Goal: Task Accomplishment & Management: Manage account settings

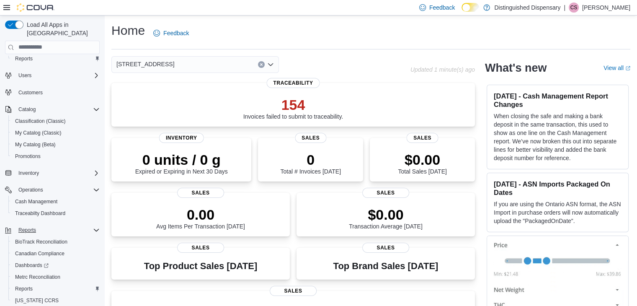
scroll to position [36, 0]
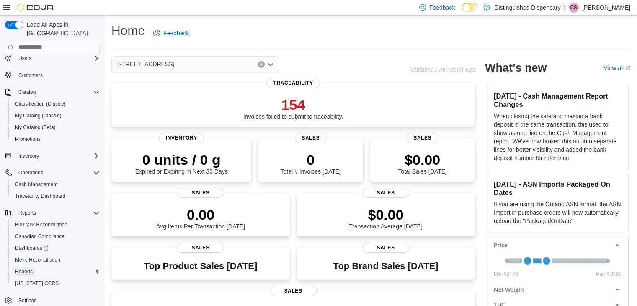
click at [27, 268] on span "Reports" at bounding box center [24, 271] width 18 height 7
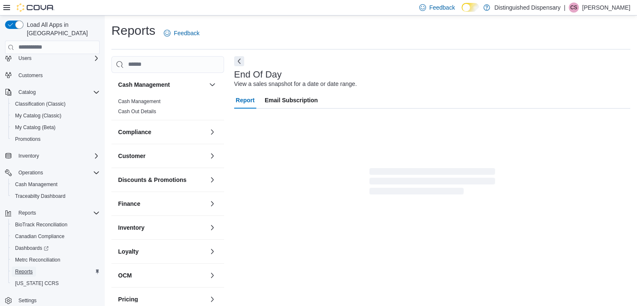
scroll to position [3, 0]
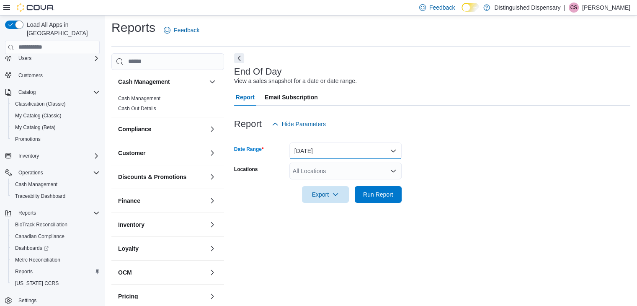
click at [340, 147] on button "[DATE]" at bounding box center [345, 150] width 112 height 17
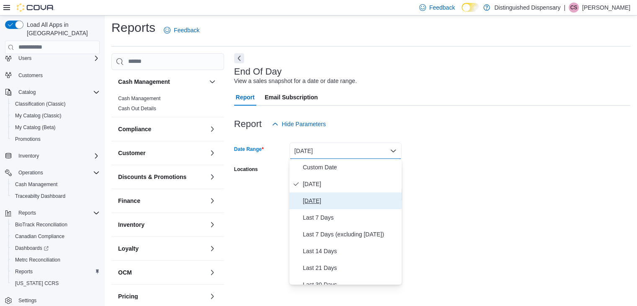
click at [322, 203] on span "[DATE]" at bounding box center [350, 201] width 95 height 10
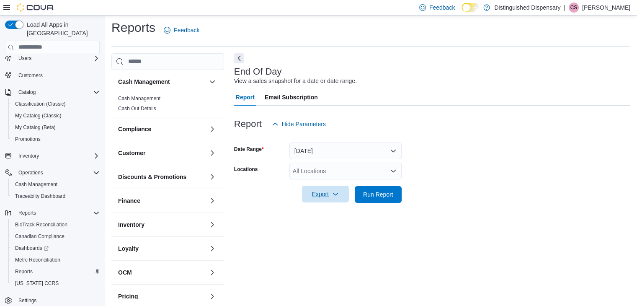
click at [321, 196] on span "Export" at bounding box center [325, 193] width 37 height 17
click at [331, 232] on button "Export to Pdf" at bounding box center [327, 227] width 48 height 17
click at [41, 181] on span "Cash Management" at bounding box center [36, 184] width 42 height 7
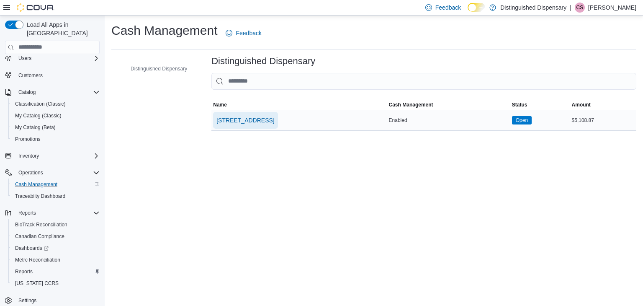
click at [252, 121] on span "[STREET_ADDRESS]" at bounding box center [245, 120] width 58 height 8
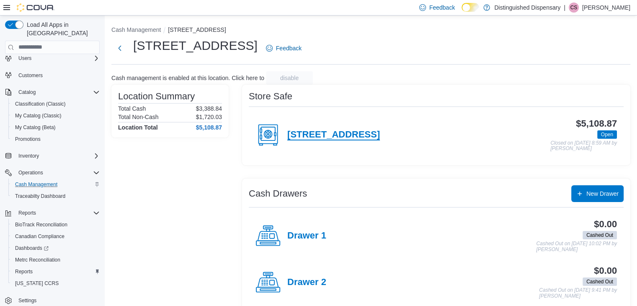
click at [309, 133] on h4 "[STREET_ADDRESS]" at bounding box center [333, 134] width 93 height 11
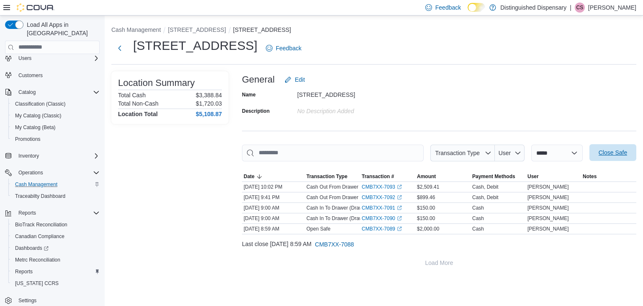
click at [615, 153] on span "Close Safe" at bounding box center [613, 152] width 28 height 8
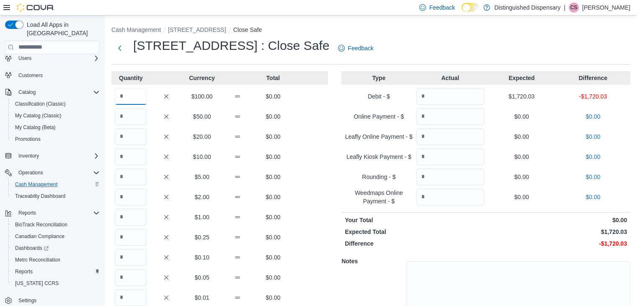
click at [131, 98] on input "Quantity" at bounding box center [131, 96] width 32 height 17
type input "*"
click at [127, 113] on input "Quantity" at bounding box center [131, 116] width 32 height 17
type input "**"
click at [130, 136] on input "Quantity" at bounding box center [131, 136] width 32 height 17
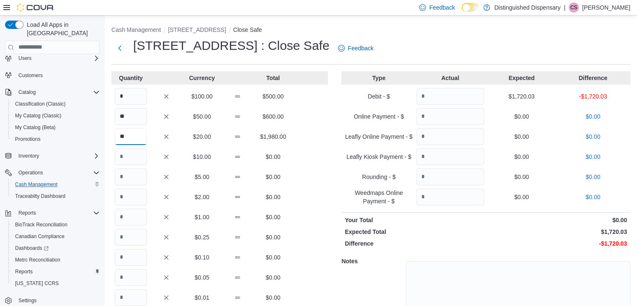
type input "**"
click at [134, 159] on input "Quantity" at bounding box center [131, 156] width 32 height 17
type input "**"
click at [126, 174] on input "Quantity" at bounding box center [131, 176] width 32 height 17
type input "**"
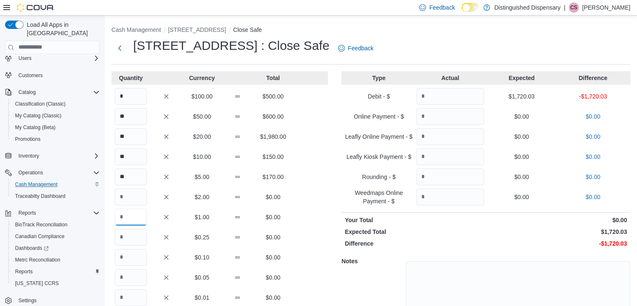
click at [132, 216] on input "Quantity" at bounding box center [131, 216] width 32 height 17
type input "**"
click at [137, 239] on input "Quantity" at bounding box center [131, 237] width 32 height 17
type input "***"
click at [136, 254] on input "Quantity" at bounding box center [131, 257] width 32 height 17
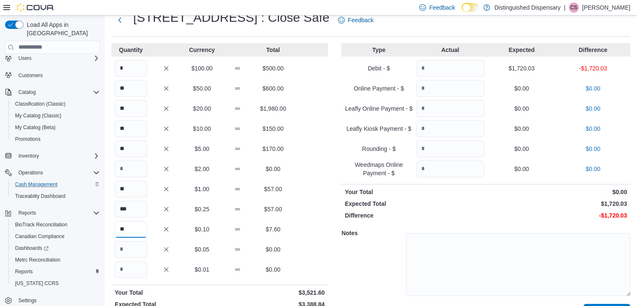
scroll to position [42, 0]
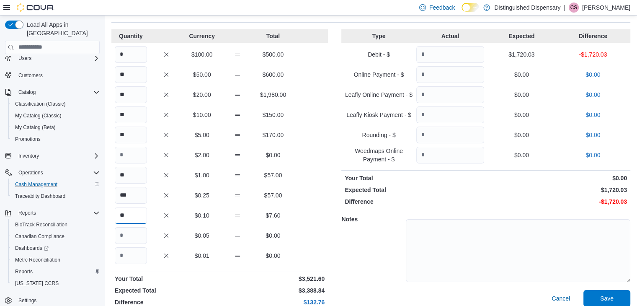
type input "**"
click at [131, 235] on input "Quantity" at bounding box center [131, 235] width 32 height 17
type input "***"
click at [126, 252] on input "Quantity" at bounding box center [131, 255] width 32 height 17
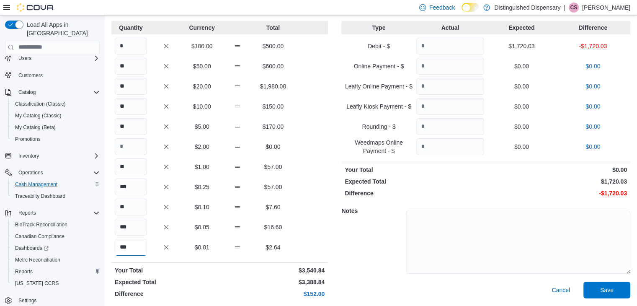
scroll to position [52, 0]
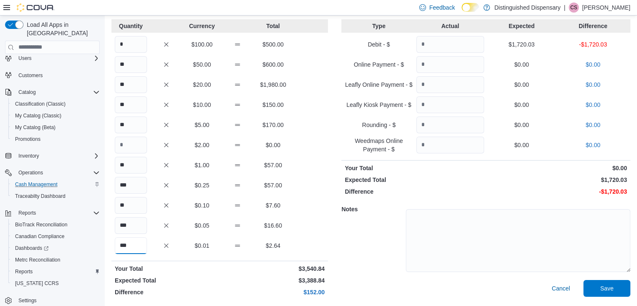
type input "***"
click at [437, 44] on input "Quantity" at bounding box center [450, 44] width 68 height 17
type input "****"
click at [611, 288] on span "Save" at bounding box center [606, 287] width 13 height 8
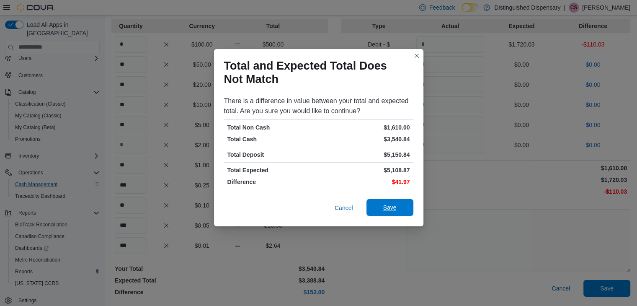
click at [390, 205] on span "Save" at bounding box center [389, 207] width 13 height 8
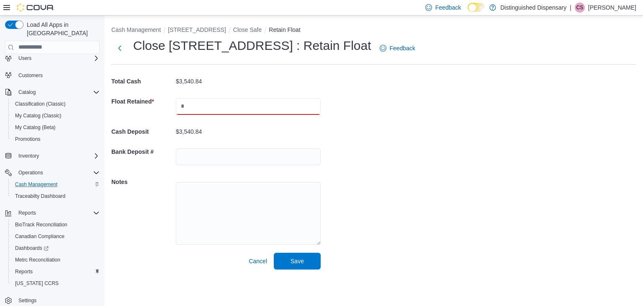
click at [194, 106] on input "text" at bounding box center [248, 106] width 145 height 17
type input "****"
click at [209, 157] on input "text" at bounding box center [248, 156] width 145 height 17
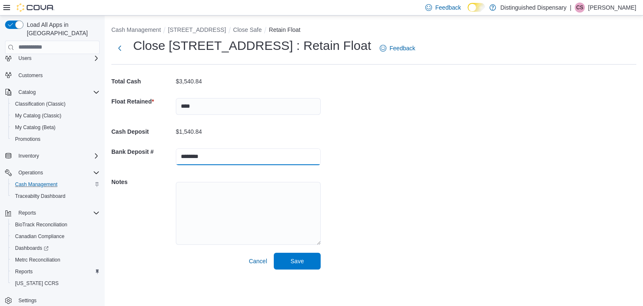
type input "********"
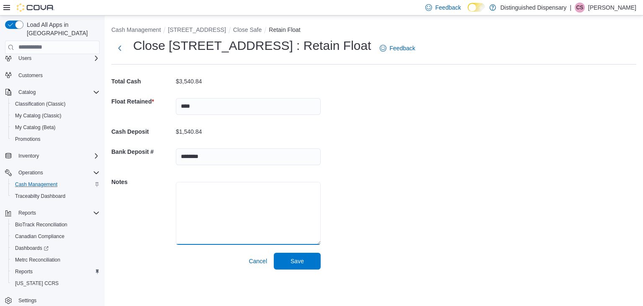
click at [204, 193] on textarea at bounding box center [248, 213] width 145 height 63
click at [206, 188] on textarea at bounding box center [248, 213] width 145 height 63
type textarea "**********"
click at [286, 260] on span "Save" at bounding box center [297, 260] width 37 height 17
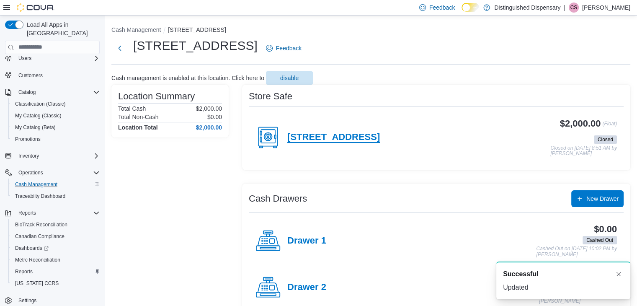
click at [308, 137] on h4 "[STREET_ADDRESS]" at bounding box center [333, 137] width 93 height 11
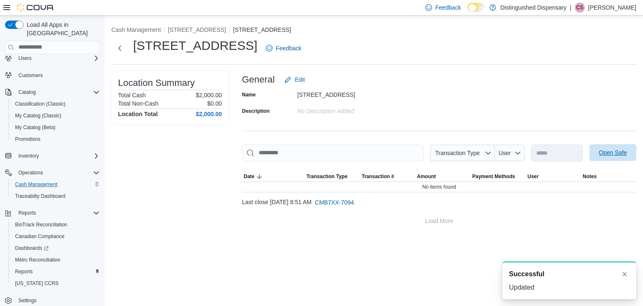
click at [601, 151] on span "Open Safe" at bounding box center [613, 152] width 28 height 8
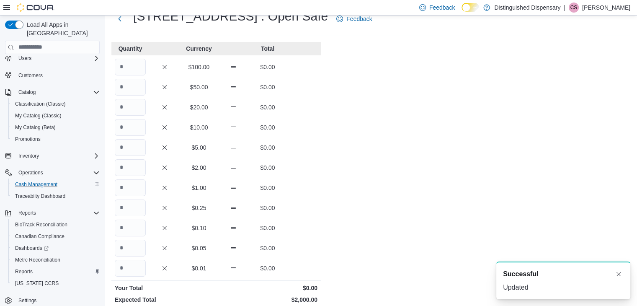
scroll to position [42, 0]
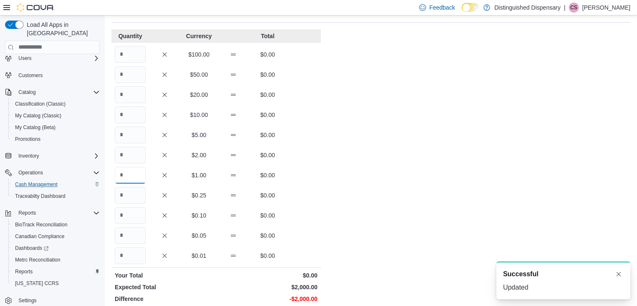
click at [135, 178] on input "Quantity" at bounding box center [130, 175] width 31 height 17
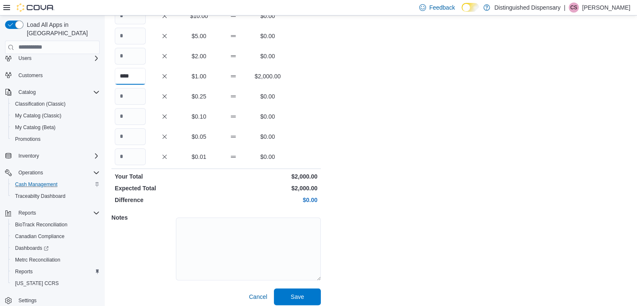
scroll to position [147, 0]
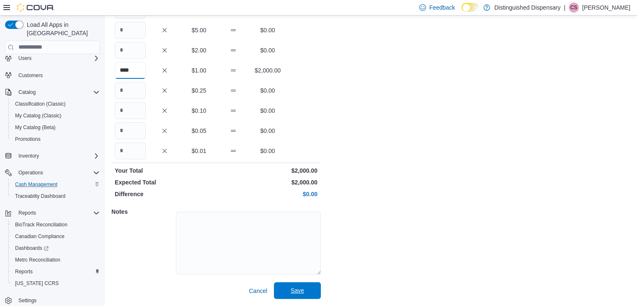
type input "****"
click at [317, 291] on button "Save" at bounding box center [297, 290] width 47 height 17
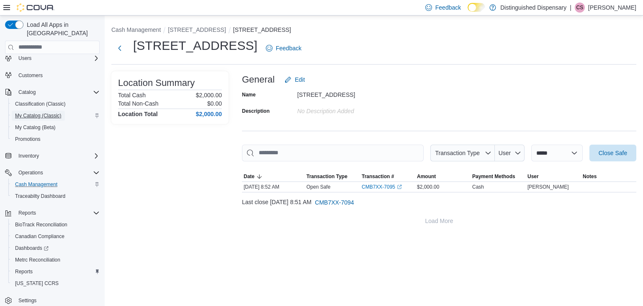
click at [37, 111] on span "My Catalog (Classic)" at bounding box center [38, 116] width 46 height 10
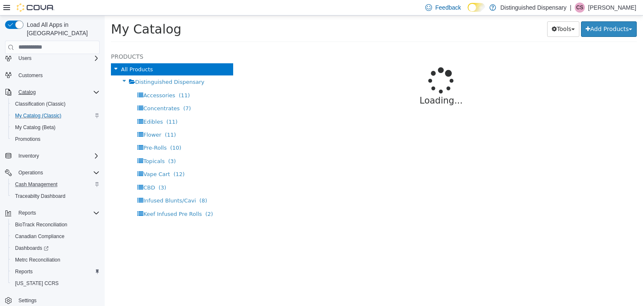
select select "**********"
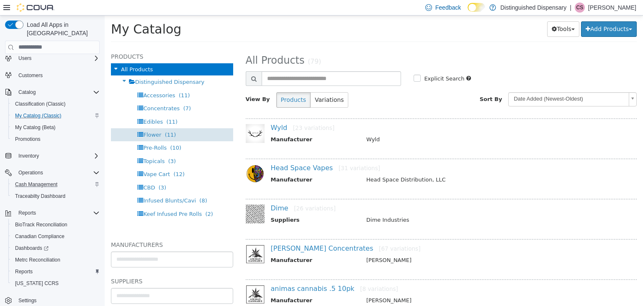
click at [165, 136] on span "(11)" at bounding box center [170, 134] width 11 height 6
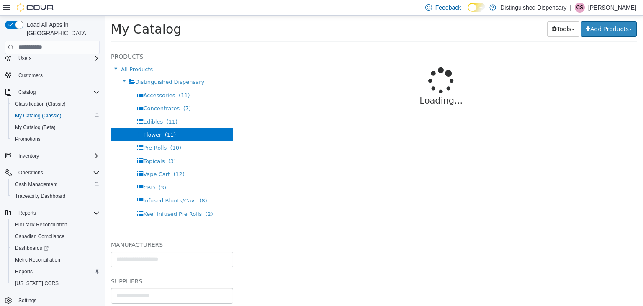
select select "**********"
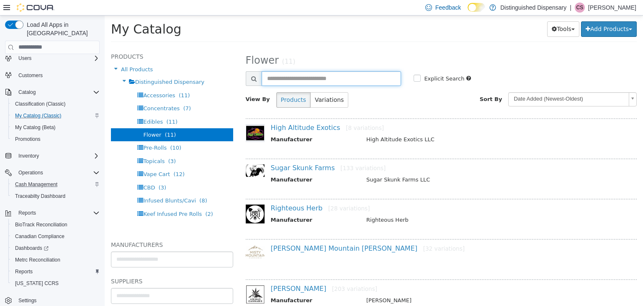
click at [277, 78] on input "text" at bounding box center [332, 78] width 140 height 15
type input "**********"
select select "**********"
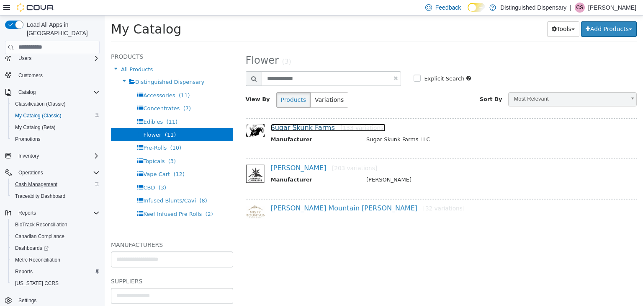
click at [298, 125] on link "Sugar Skunk Farms [133 variations]" at bounding box center [328, 127] width 115 height 8
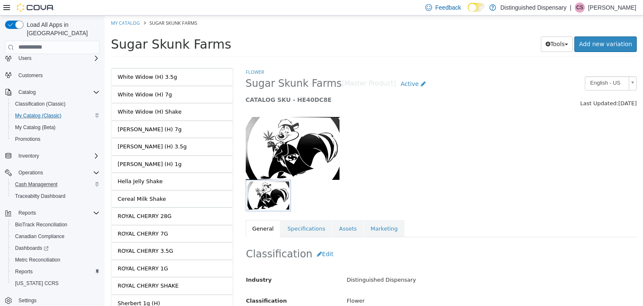
scroll to position [1340, 0]
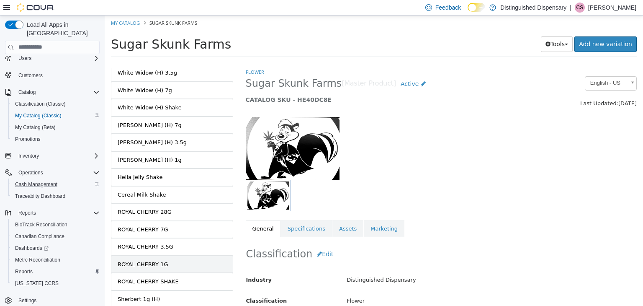
click at [154, 260] on div "ROYAL CHERRY 1G" at bounding box center [143, 264] width 50 height 8
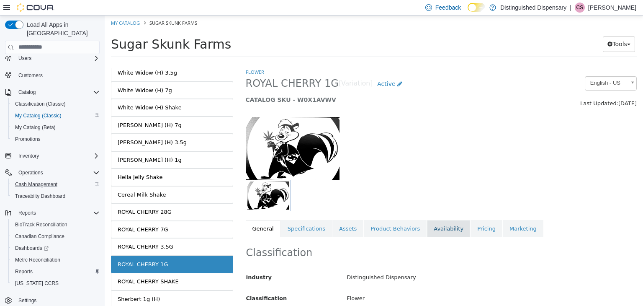
click at [432, 233] on link "Availability" at bounding box center [448, 228] width 43 height 18
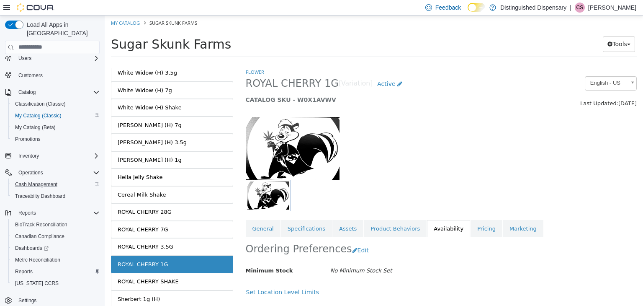
scroll to position [64, 0]
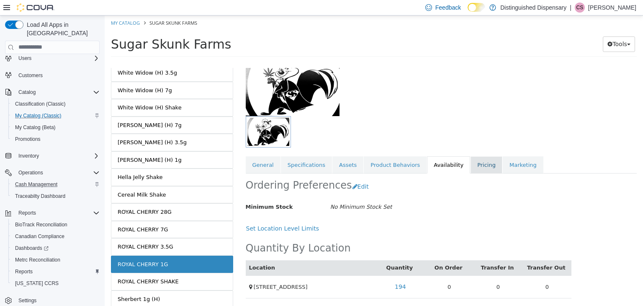
click at [471, 161] on link "Pricing" at bounding box center [487, 165] width 32 height 18
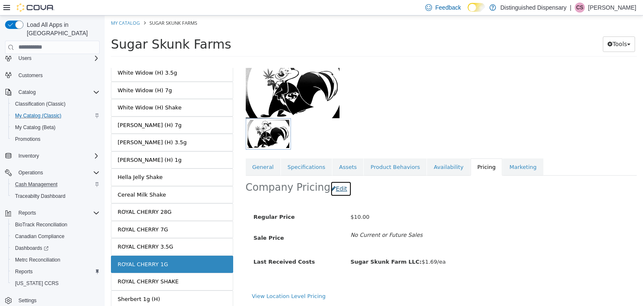
click at [333, 186] on button "Edit" at bounding box center [340, 187] width 21 height 15
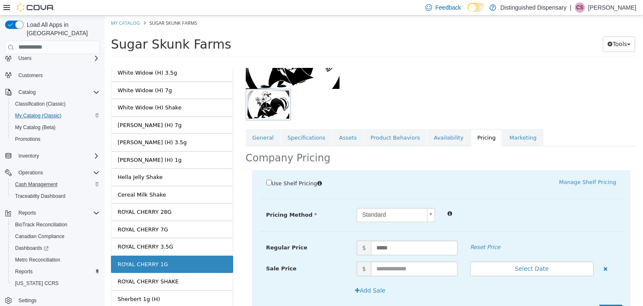
scroll to position [134, 0]
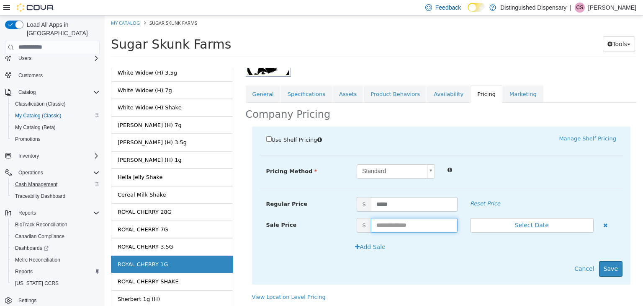
click at [403, 225] on input "text" at bounding box center [414, 224] width 87 height 15
type input "*"
click at [485, 224] on button "Select Date" at bounding box center [532, 224] width 124 height 15
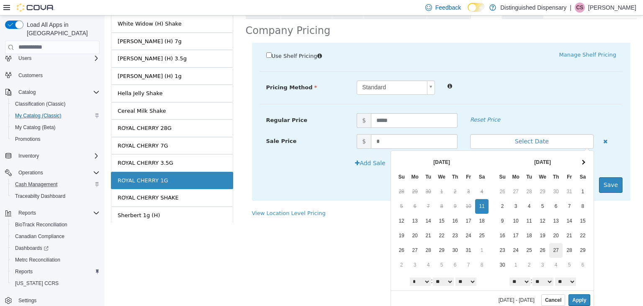
scroll to position [86, 0]
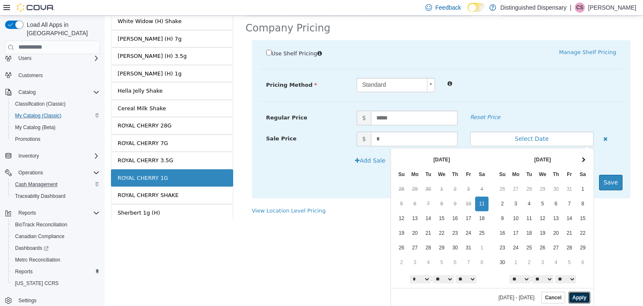
click at [575, 293] on button "Apply" at bounding box center [579, 297] width 21 height 12
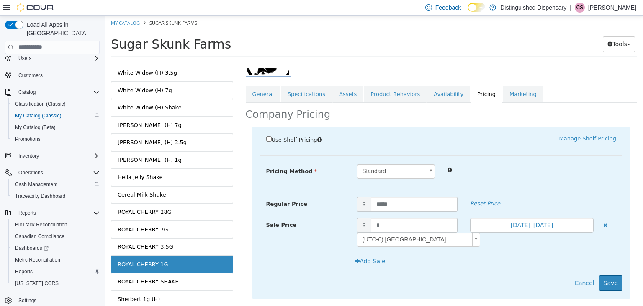
scroll to position [0, 0]
click at [602, 278] on button "Save" at bounding box center [610, 282] width 23 height 15
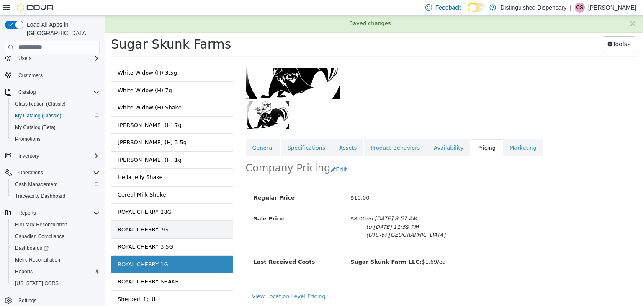
scroll to position [81, 0]
click at [188, 237] on link "ROYAL CHERRY 3.5G" at bounding box center [172, 246] width 122 height 18
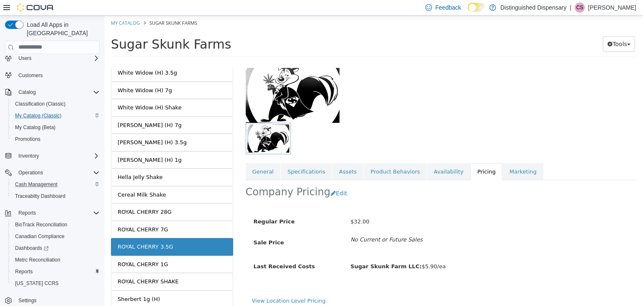
scroll to position [62, 0]
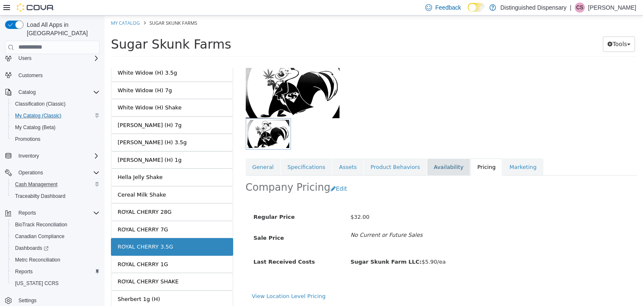
click at [430, 166] on link "Availability" at bounding box center [448, 167] width 43 height 18
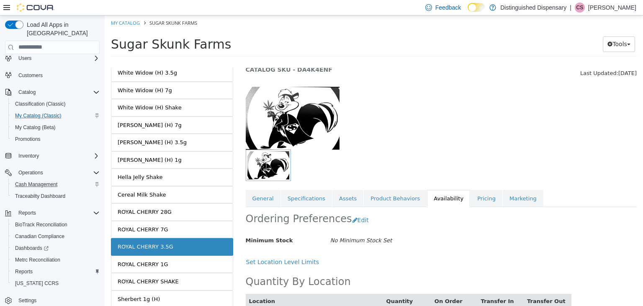
scroll to position [64, 0]
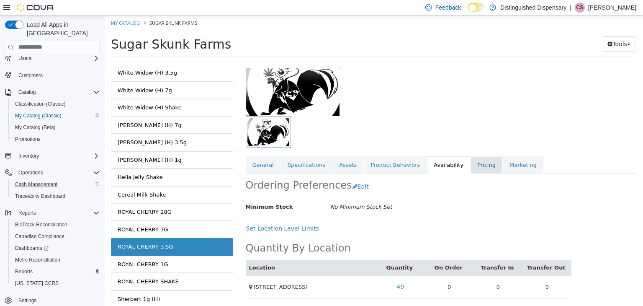
click at [471, 165] on link "Pricing" at bounding box center [487, 165] width 32 height 18
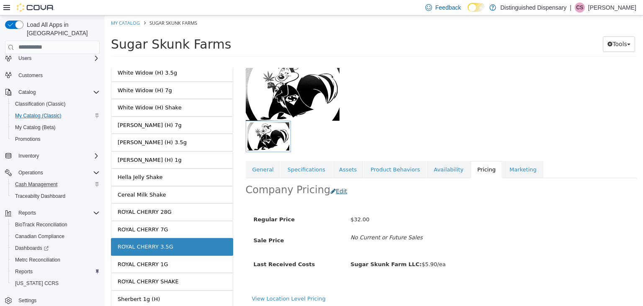
scroll to position [62, 0]
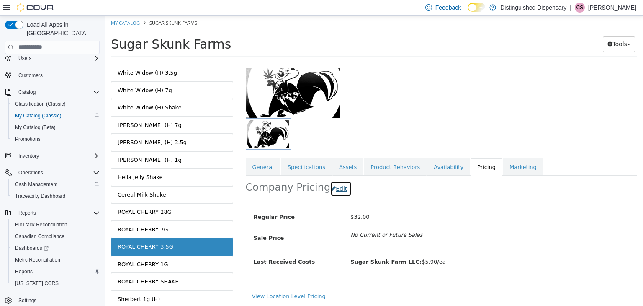
click at [339, 190] on button "Edit" at bounding box center [340, 187] width 21 height 15
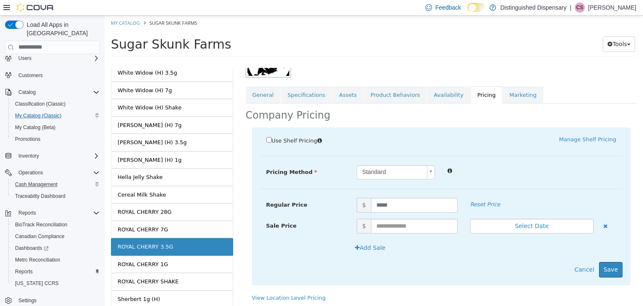
scroll to position [134, 0]
click at [389, 224] on input "text" at bounding box center [414, 224] width 87 height 15
type input "**"
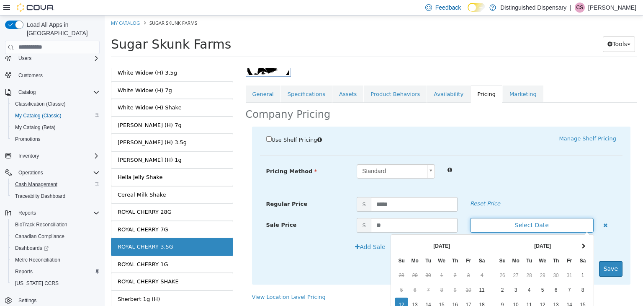
click at [479, 222] on button "Select Date" at bounding box center [532, 224] width 124 height 15
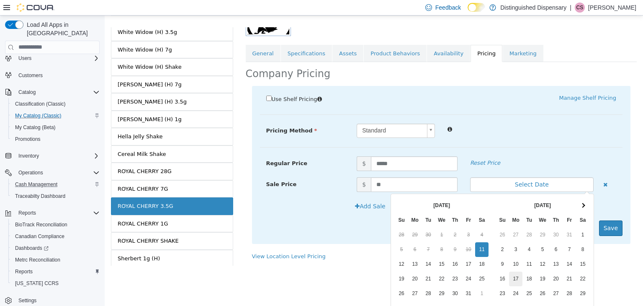
scroll to position [86, 0]
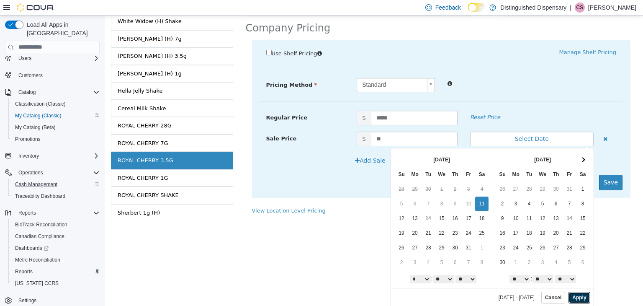
click at [579, 298] on button "Apply" at bounding box center [579, 297] width 21 height 12
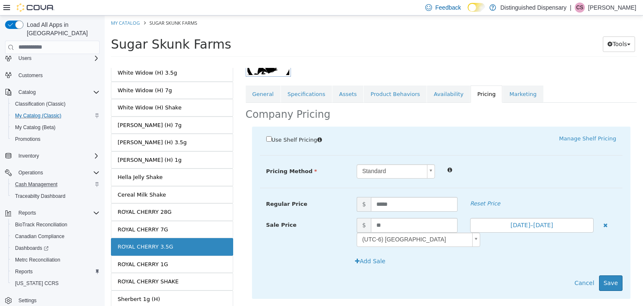
scroll to position [0, 0]
click at [602, 279] on button "Save" at bounding box center [610, 282] width 23 height 15
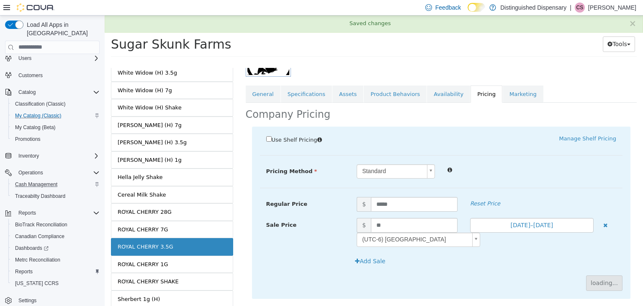
scroll to position [81, 0]
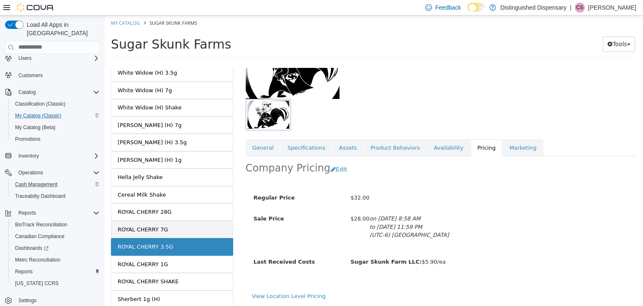
click at [181, 220] on link "ROYAL CHERRY 7G" at bounding box center [172, 229] width 122 height 18
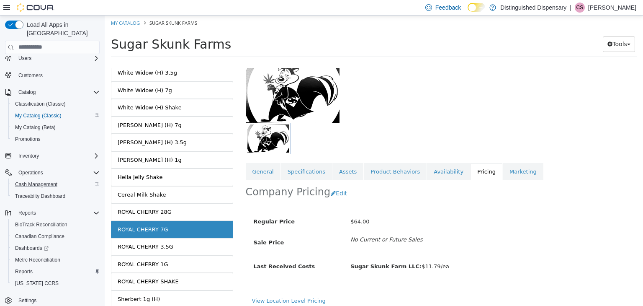
scroll to position [62, 0]
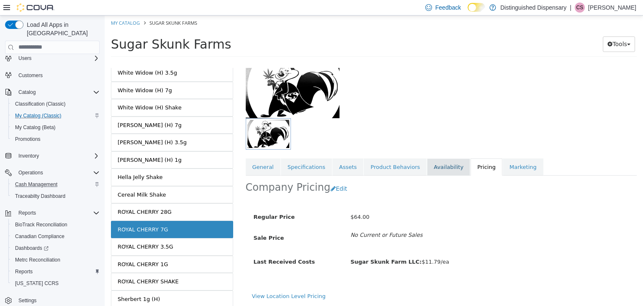
click at [427, 163] on link "Availability" at bounding box center [448, 167] width 43 height 18
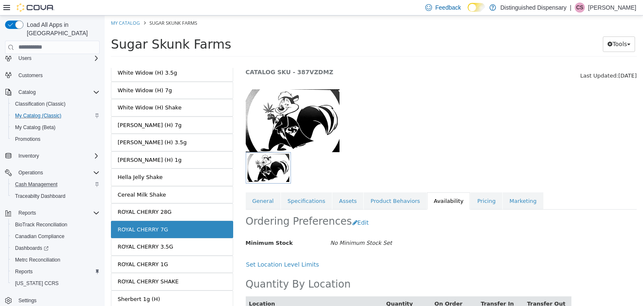
scroll to position [64, 0]
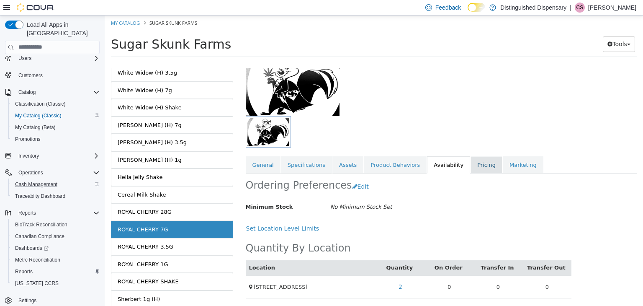
click at [471, 159] on link "Pricing" at bounding box center [487, 165] width 32 height 18
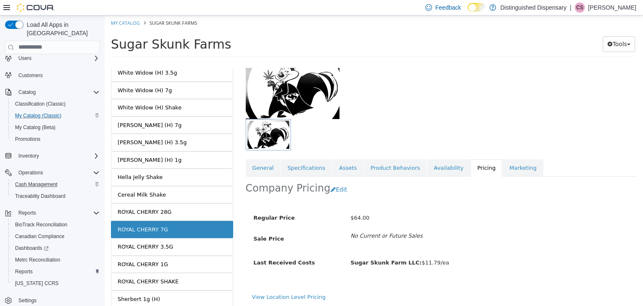
scroll to position [62, 0]
click at [338, 188] on button "Edit" at bounding box center [340, 187] width 21 height 15
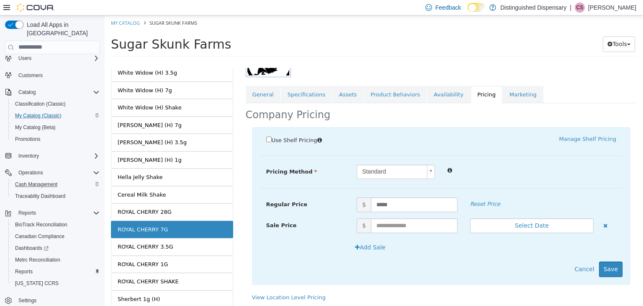
scroll to position [134, 0]
click at [380, 225] on input "text" at bounding box center [414, 224] width 87 height 15
type input "**"
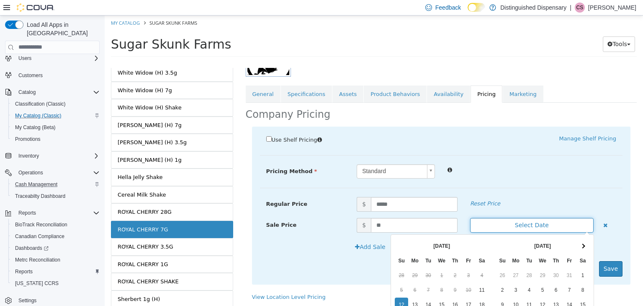
click at [496, 222] on button "Select Date" at bounding box center [532, 224] width 124 height 15
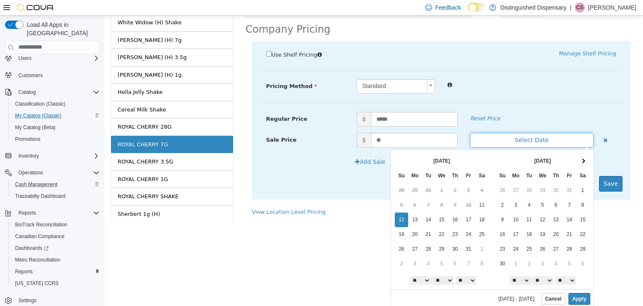
scroll to position [0, 0]
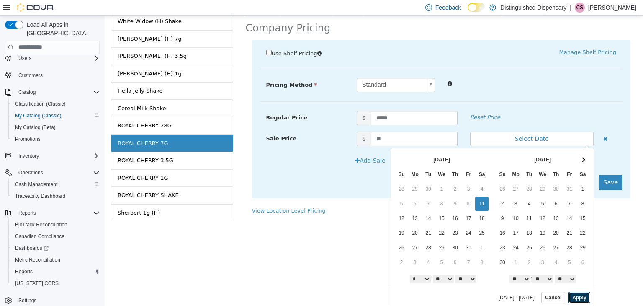
click at [571, 295] on button "Apply" at bounding box center [579, 297] width 21 height 12
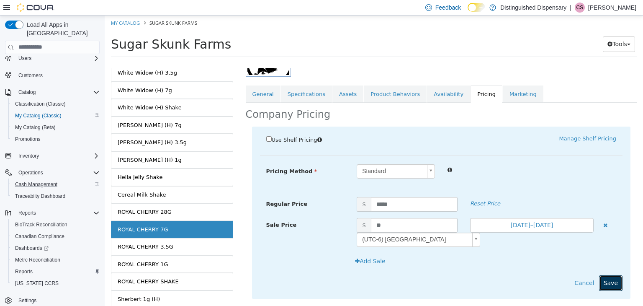
click at [602, 279] on button "Save" at bounding box center [610, 282] width 23 height 15
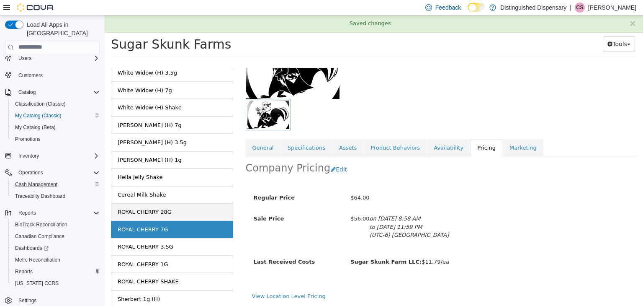
click at [187, 203] on link "ROYAL CHERRY 28G" at bounding box center [172, 212] width 122 height 18
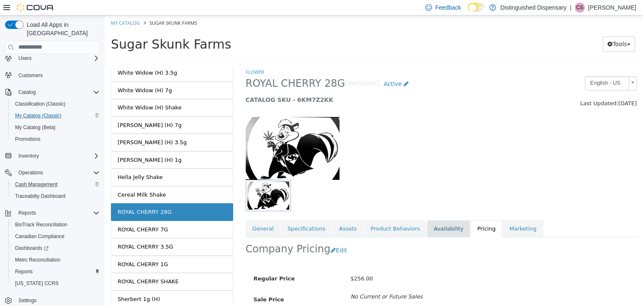
click at [433, 229] on link "Availability" at bounding box center [448, 228] width 43 height 18
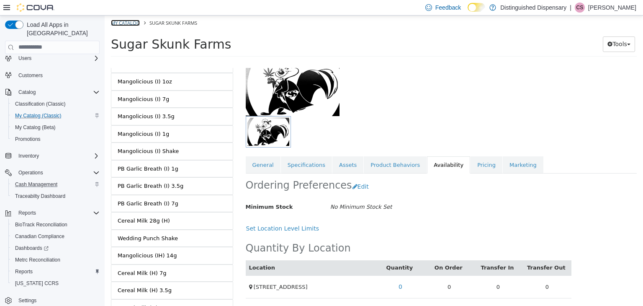
click at [122, 23] on link "My Catalog" at bounding box center [125, 22] width 29 height 6
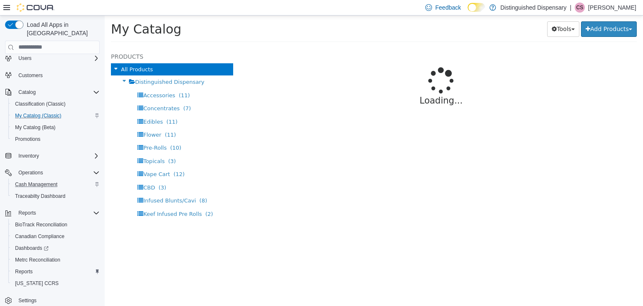
select select "**********"
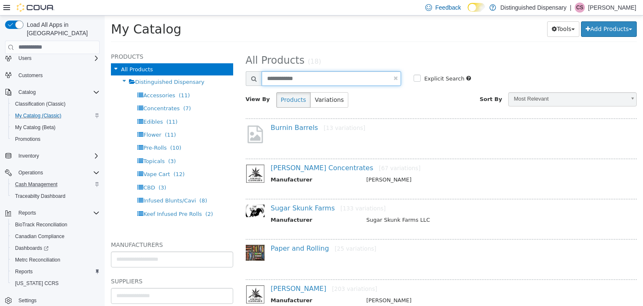
click at [315, 81] on input "**********" at bounding box center [332, 78] width 140 height 15
type input "*"
type input "**********"
select select "**********"
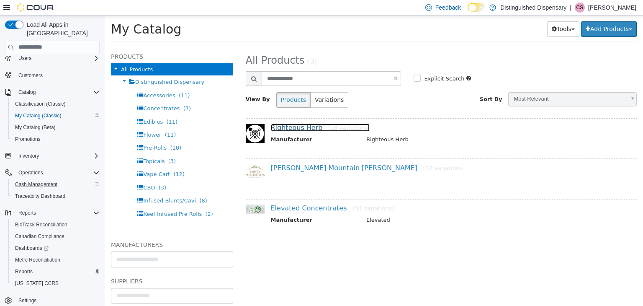
click at [300, 128] on link "Righteous Herb [28 variations]" at bounding box center [320, 127] width 99 height 8
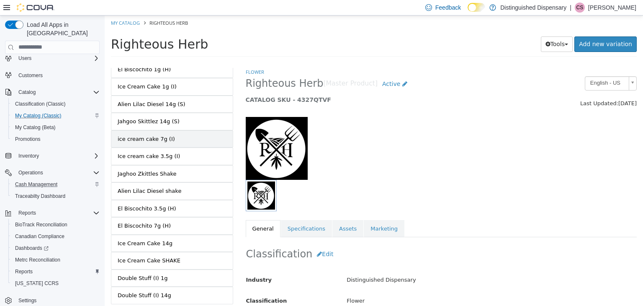
scroll to position [340, 0]
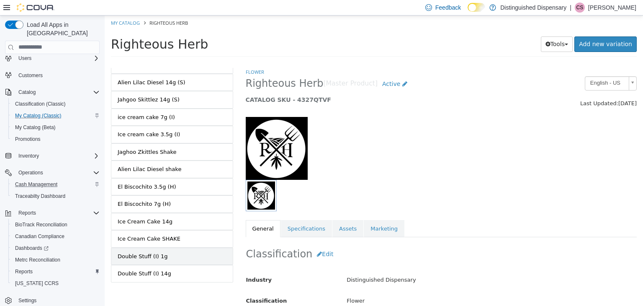
click at [130, 252] on div "Double Stuff (I) 1g" at bounding box center [143, 256] width 50 height 8
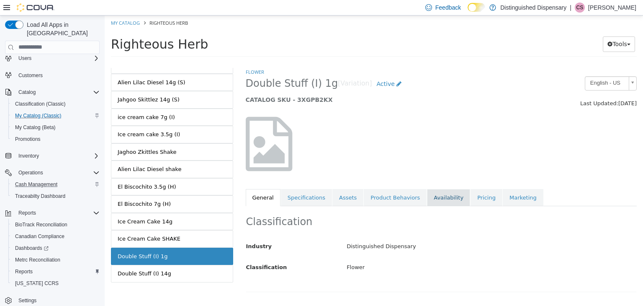
click at [432, 197] on link "Availability" at bounding box center [448, 197] width 43 height 18
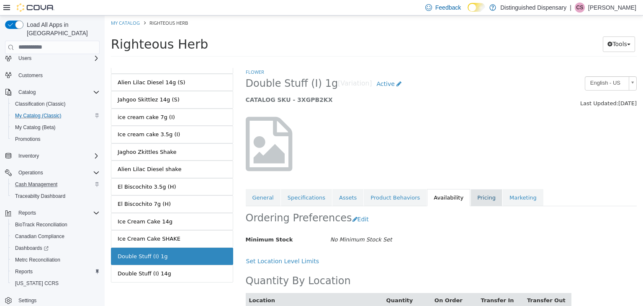
click at [471, 197] on link "Pricing" at bounding box center [487, 197] width 32 height 18
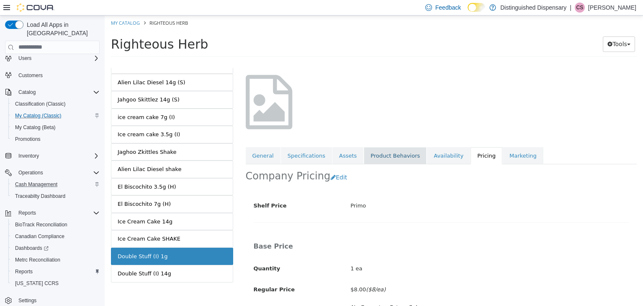
scroll to position [42, 0]
click at [333, 175] on button "Edit" at bounding box center [340, 176] width 21 height 15
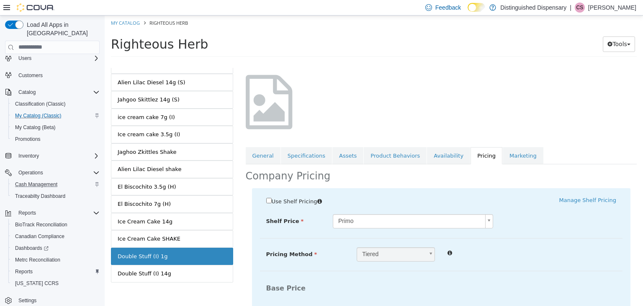
click at [359, 62] on body "Saving Bulk Changes... × Saved changes My Catalog Righteous Herb Righteous Herb…" at bounding box center [374, 38] width 538 height 46
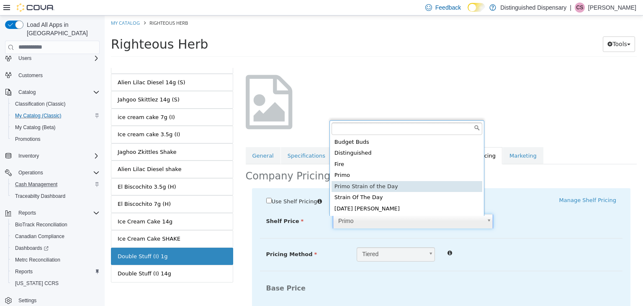
type input "*****"
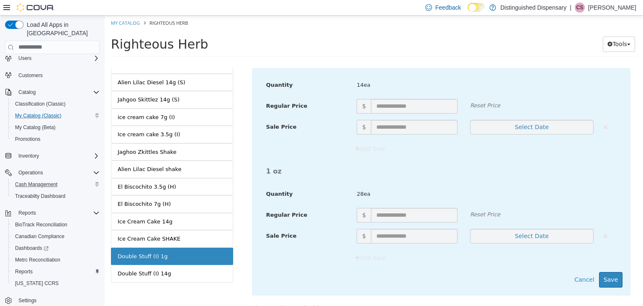
scroll to position [713, 0]
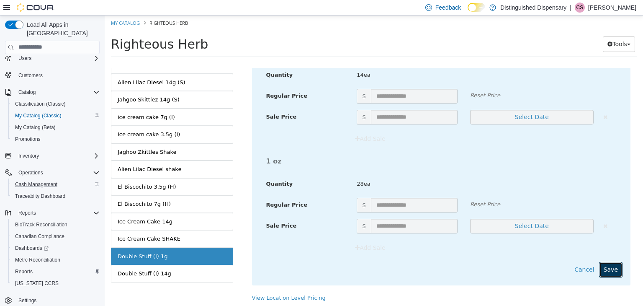
click at [610, 265] on button "Save" at bounding box center [610, 268] width 23 height 15
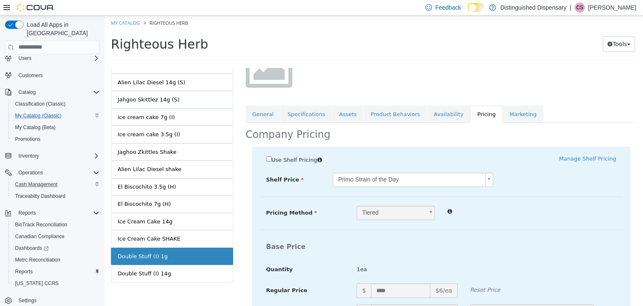
scroll to position [0, 15]
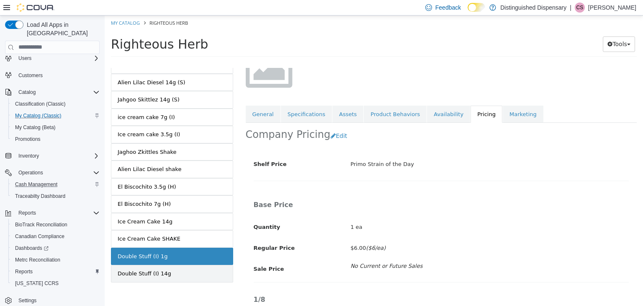
click at [164, 270] on div "Double Stuff (I) 14g" at bounding box center [145, 273] width 54 height 8
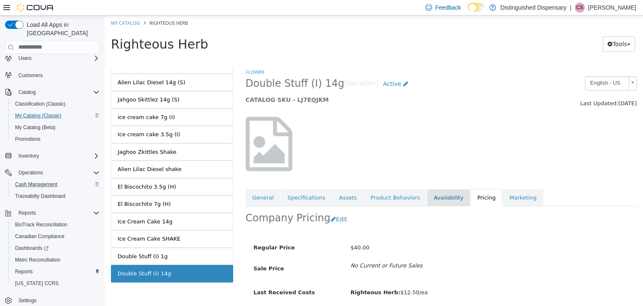
click at [427, 190] on link "Availability" at bounding box center [448, 197] width 43 height 18
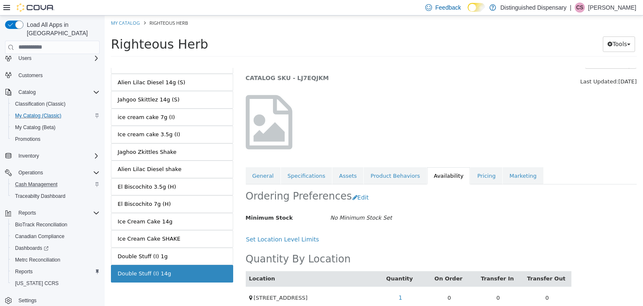
scroll to position [33, 0]
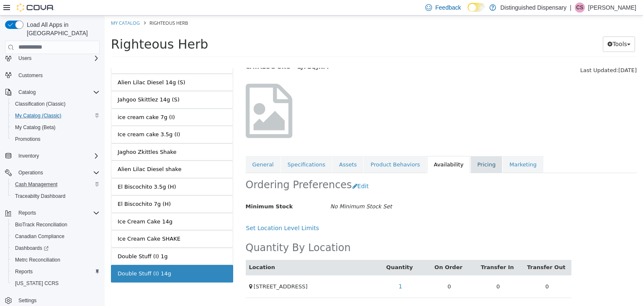
click at [471, 165] on link "Pricing" at bounding box center [487, 164] width 32 height 18
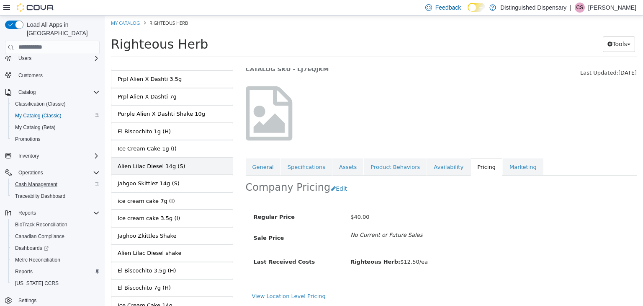
scroll to position [47, 0]
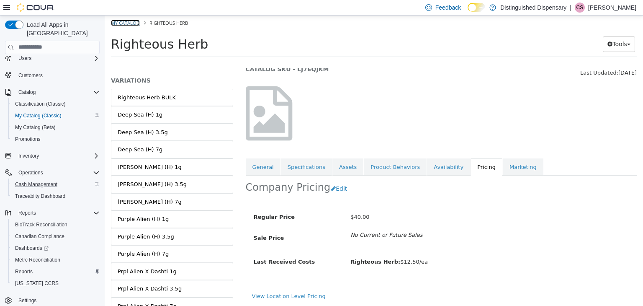
click at [132, 25] on link "My Catalog" at bounding box center [125, 22] width 29 height 6
select select "**********"
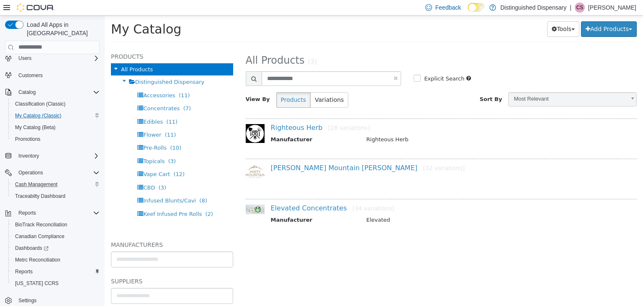
click at [394, 78] on link at bounding box center [396, 77] width 4 height 5
select select "**********"
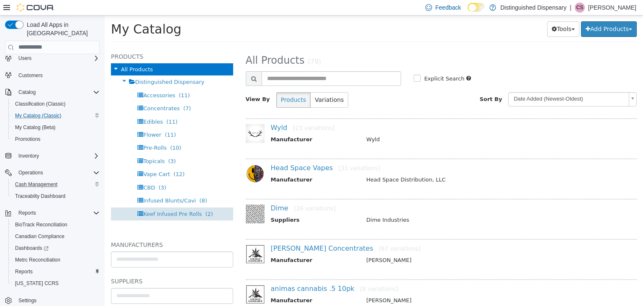
click at [160, 215] on span "Keef Infused Pre Rolls" at bounding box center [172, 213] width 59 height 6
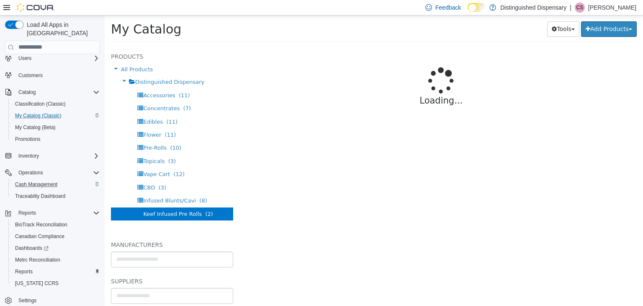
select select "**********"
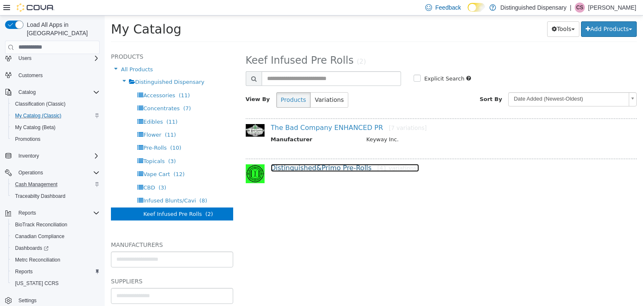
click at [312, 167] on link "Distinguished&Primo Pre-Rolls [41 variations]" at bounding box center [345, 167] width 148 height 8
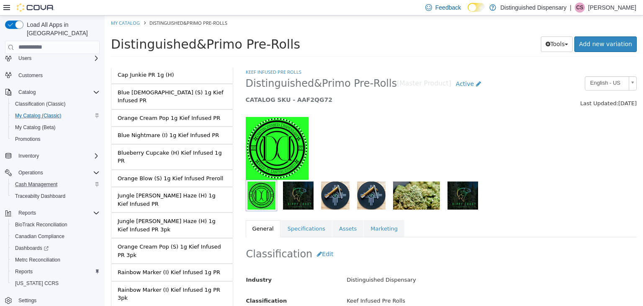
scroll to position [544, 0]
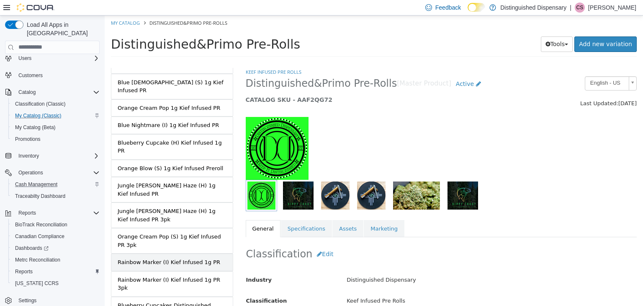
click at [180, 257] on div "Rainbow Marker (I) Kief Infused 1g PR" at bounding box center [169, 261] width 103 height 8
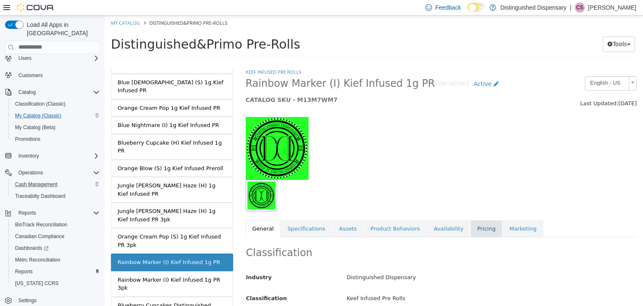
click at [471, 229] on link "Pricing" at bounding box center [487, 228] width 32 height 18
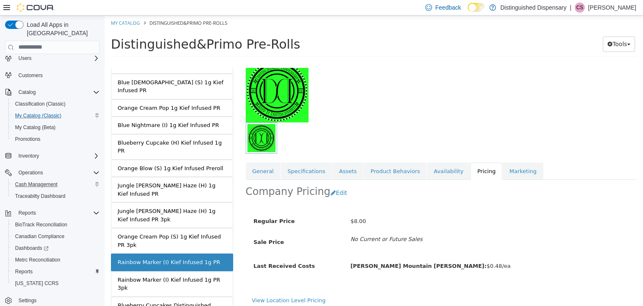
scroll to position [62, 0]
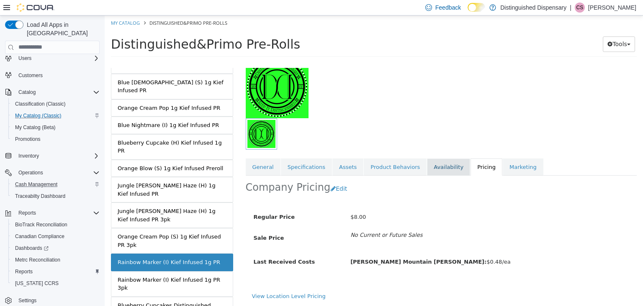
click at [427, 165] on link "Availability" at bounding box center [448, 167] width 43 height 18
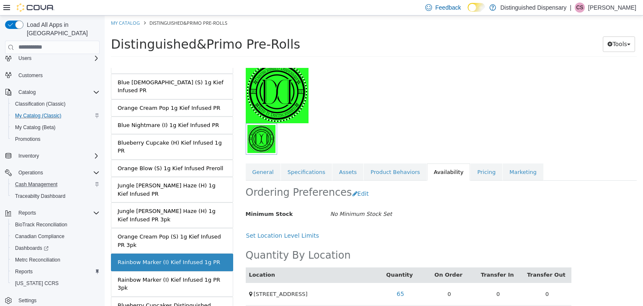
scroll to position [57, 0]
click at [471, 174] on link "Pricing" at bounding box center [487, 171] width 32 height 18
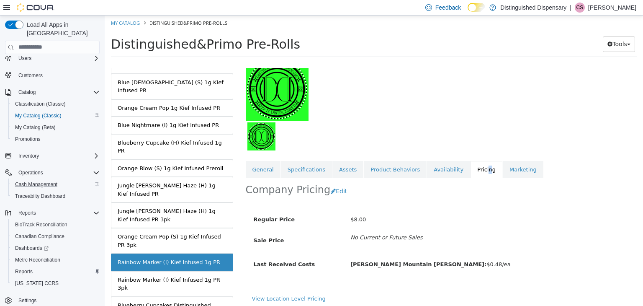
scroll to position [62, 0]
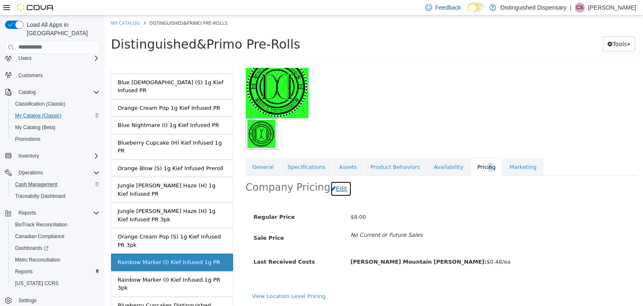
click at [332, 185] on button "Edit" at bounding box center [340, 187] width 21 height 15
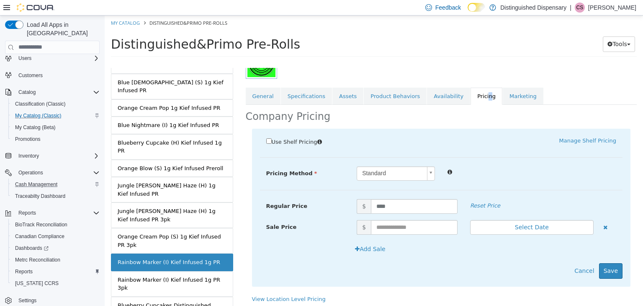
scroll to position [134, 0]
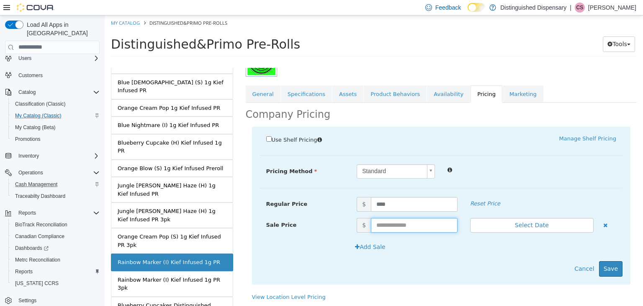
click at [379, 228] on input "text" at bounding box center [414, 224] width 87 height 15
type input "*"
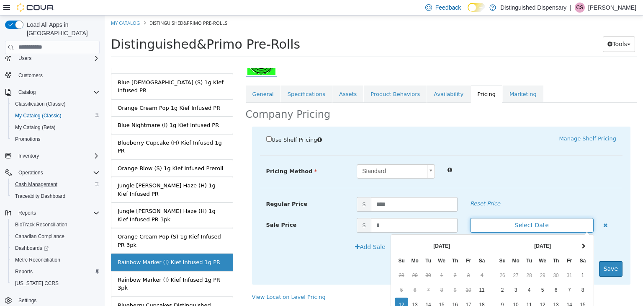
click at [484, 224] on button "Select Date" at bounding box center [532, 224] width 124 height 15
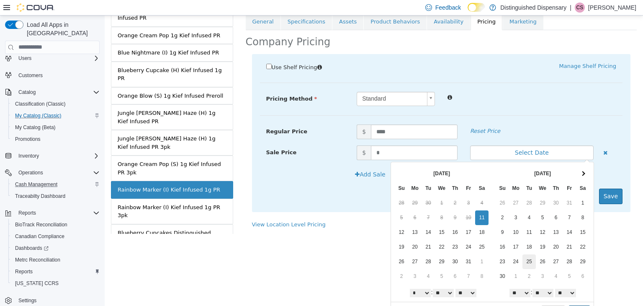
scroll to position [86, 0]
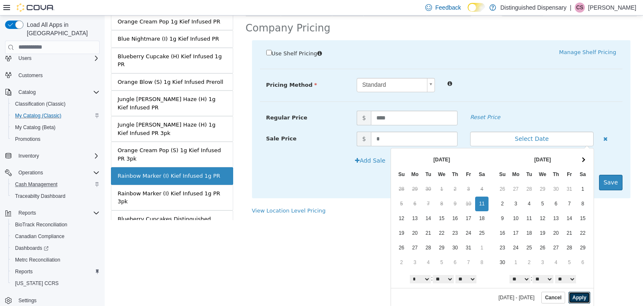
click at [575, 294] on button "Apply" at bounding box center [579, 297] width 21 height 12
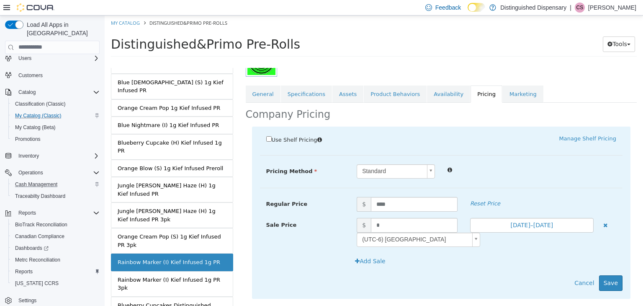
scroll to position [0, 0]
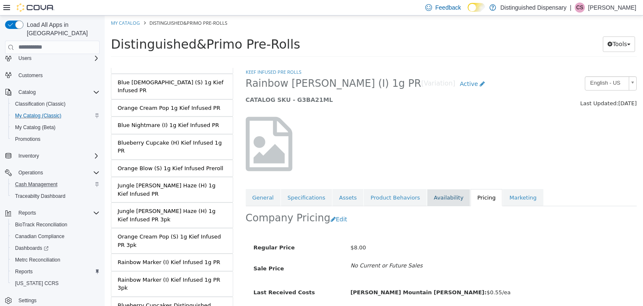
click at [435, 198] on link "Availability" at bounding box center [448, 197] width 43 height 18
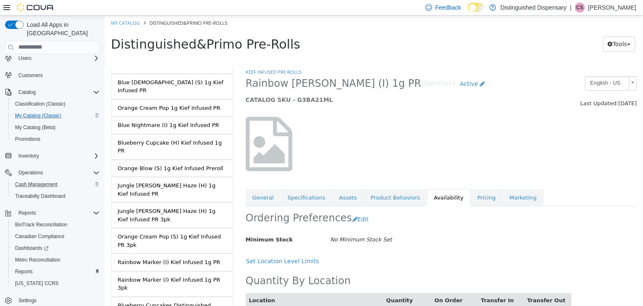
scroll to position [33, 0]
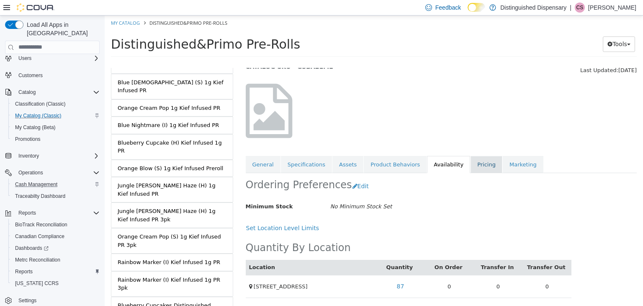
click at [471, 163] on link "Pricing" at bounding box center [487, 164] width 32 height 18
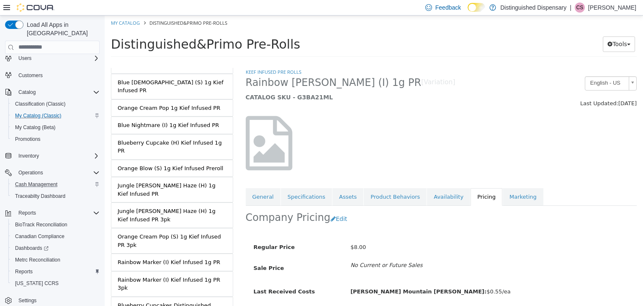
scroll to position [31, 0]
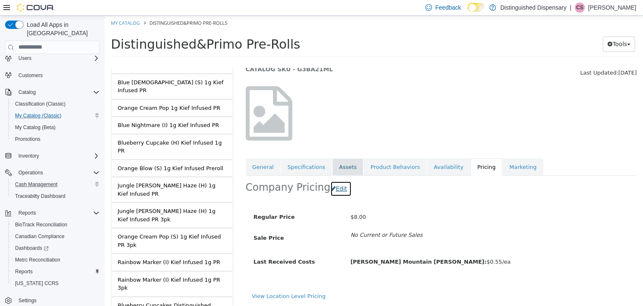
click at [330, 188] on button "Edit" at bounding box center [340, 187] width 21 height 15
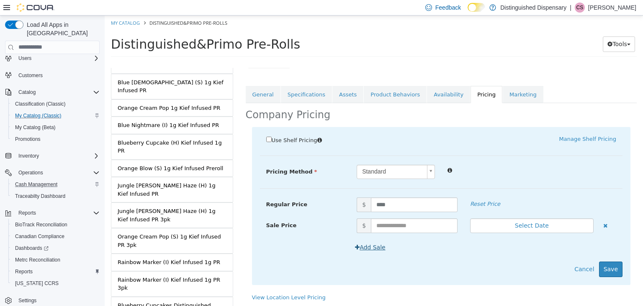
scroll to position [103, 0]
click at [377, 225] on input "text" at bounding box center [414, 224] width 87 height 15
type input "*"
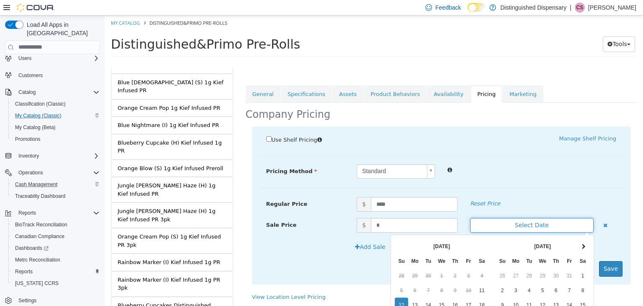
click at [488, 221] on button "Select Date" at bounding box center [532, 224] width 124 height 15
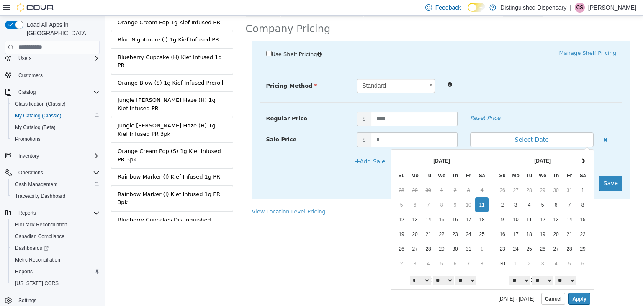
scroll to position [86, 0]
click at [569, 296] on button "Apply" at bounding box center [579, 297] width 21 height 12
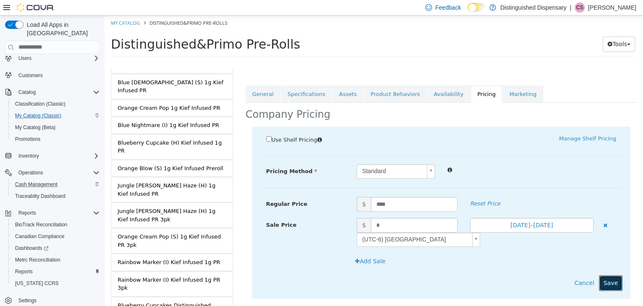
click at [599, 275] on button "Save" at bounding box center [610, 282] width 23 height 15
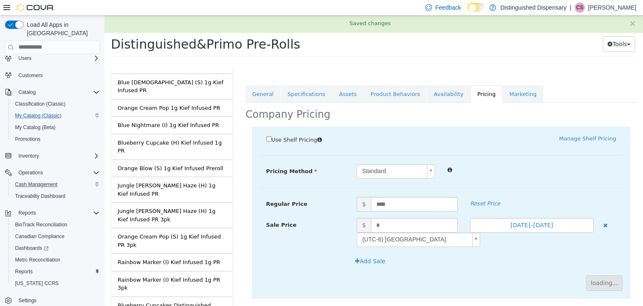
scroll to position [50, 0]
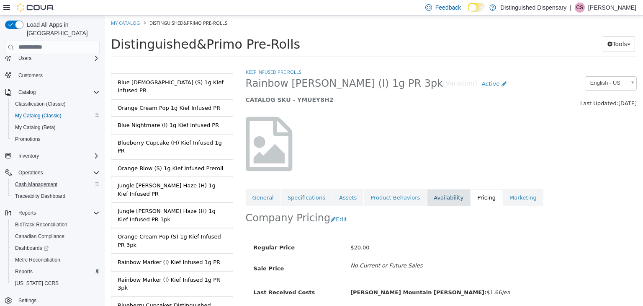
click at [439, 198] on link "Availability" at bounding box center [448, 197] width 43 height 18
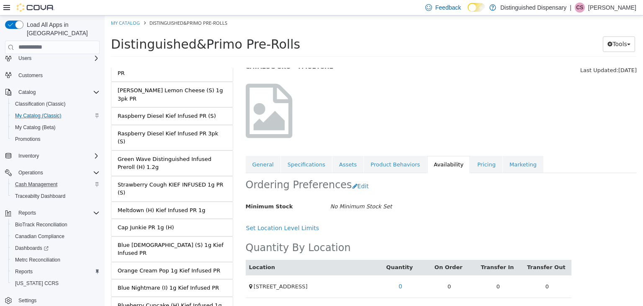
scroll to position [377, 0]
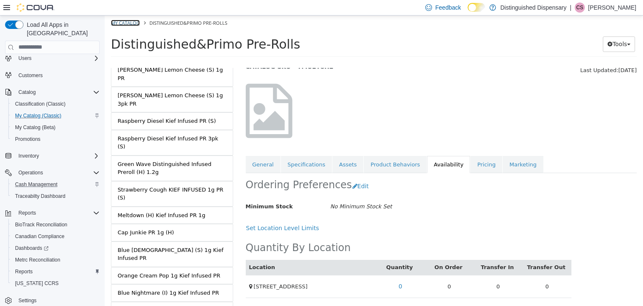
click at [118, 19] on link "My Catalog" at bounding box center [125, 22] width 29 height 6
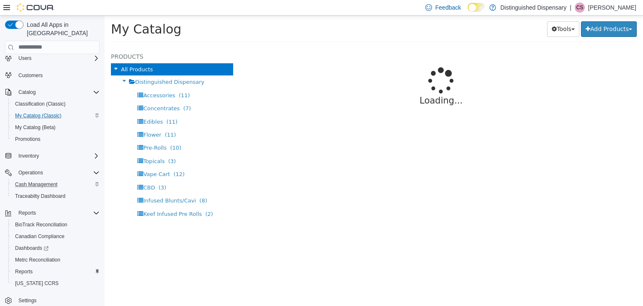
select select "**********"
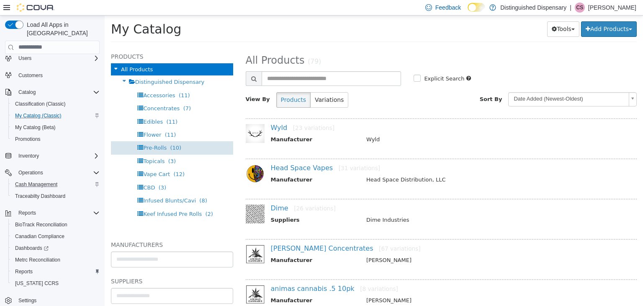
click at [139, 148] on div "Pre-Rolls (10)" at bounding box center [172, 147] width 122 height 13
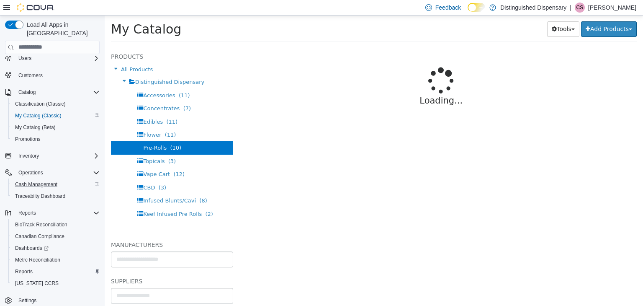
select select "**********"
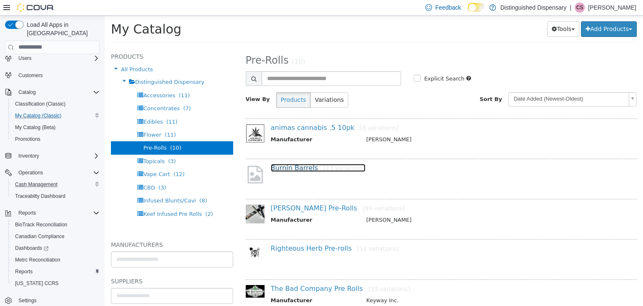
click at [289, 165] on link "Burnin Barrels [13 variations]" at bounding box center [318, 167] width 95 height 8
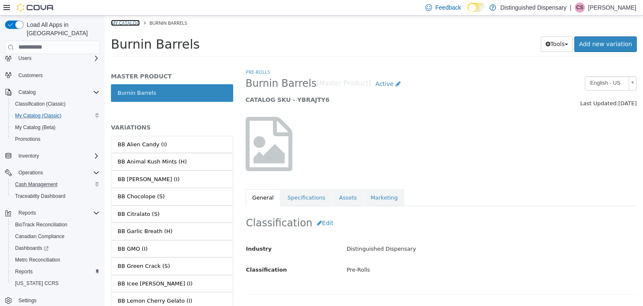
click at [123, 23] on link "My Catalog" at bounding box center [125, 22] width 29 height 6
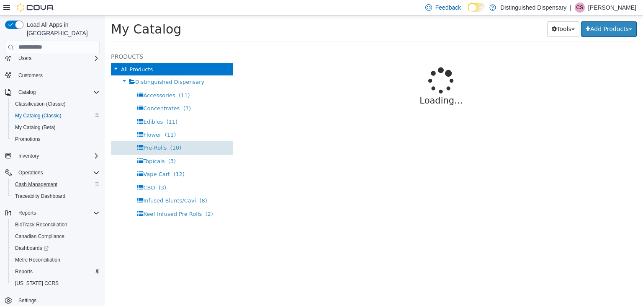
click at [178, 148] on div "Pre-Rolls (10)" at bounding box center [172, 147] width 122 height 13
select select "**********"
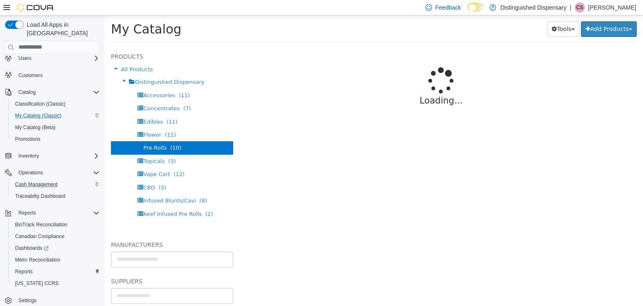
select select "**********"
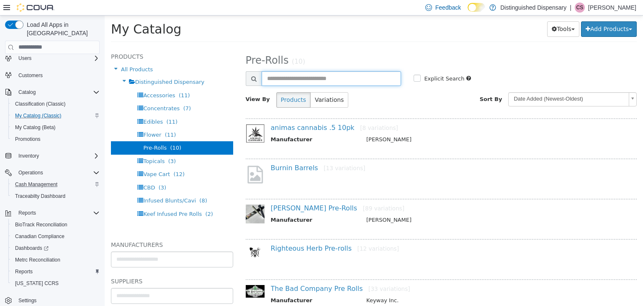
click at [283, 78] on input "text" at bounding box center [332, 78] width 140 height 15
type input "*********"
select select "**********"
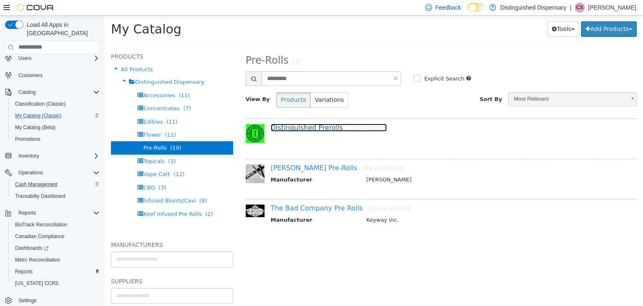
click at [301, 131] on link "Distinguished Prerolls [4 variations]" at bounding box center [329, 127] width 116 height 8
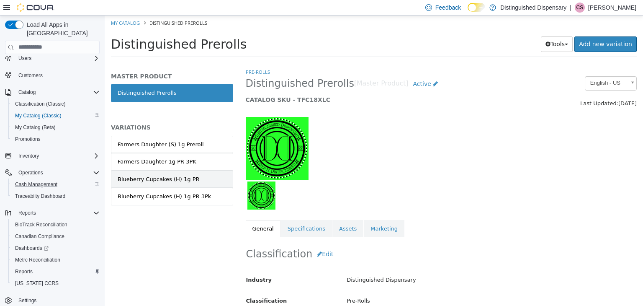
click at [193, 181] on link "Blueberry Cupcakes (H) 1g PR" at bounding box center [172, 179] width 122 height 18
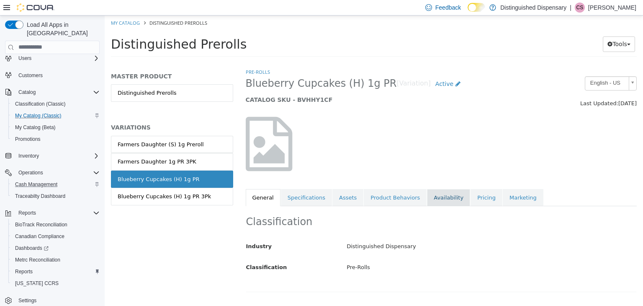
click at [439, 203] on link "Availability" at bounding box center [448, 197] width 43 height 18
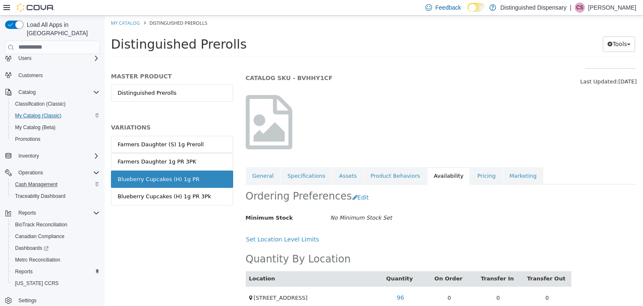
scroll to position [33, 0]
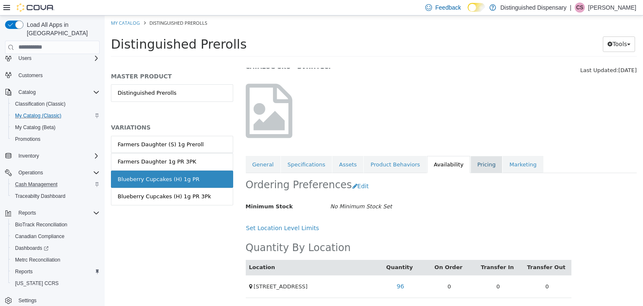
click at [471, 163] on link "Pricing" at bounding box center [487, 164] width 32 height 18
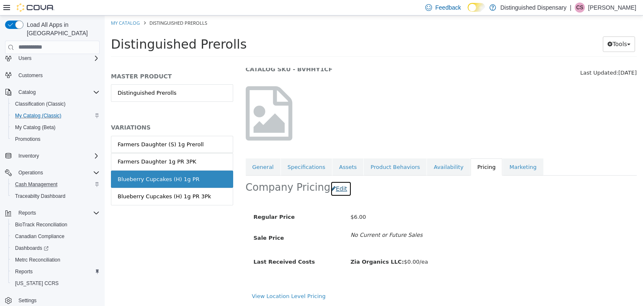
click at [331, 186] on button "Edit" at bounding box center [340, 187] width 21 height 15
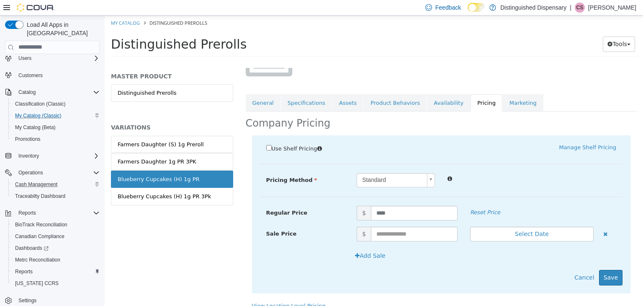
scroll to position [103, 0]
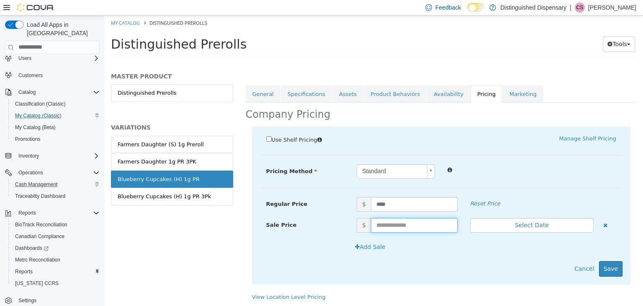
click at [383, 227] on input "text" at bounding box center [414, 224] width 87 height 15
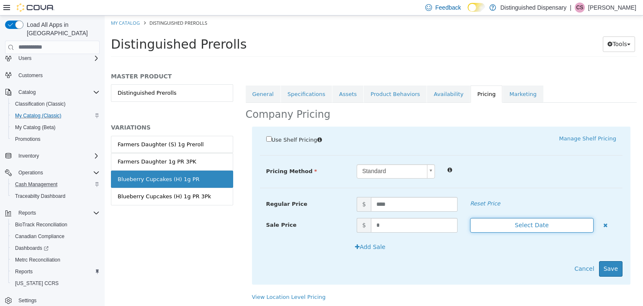
click at [511, 224] on button "Select Date" at bounding box center [532, 224] width 124 height 15
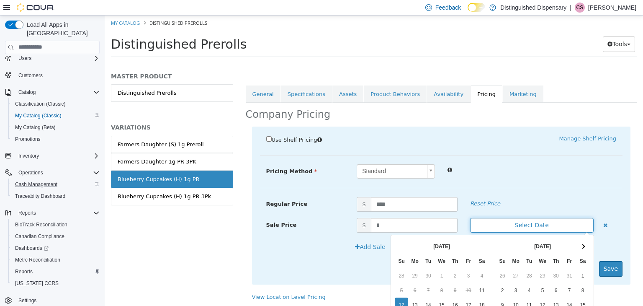
click at [511, 224] on button "Select Date" at bounding box center [532, 224] width 124 height 15
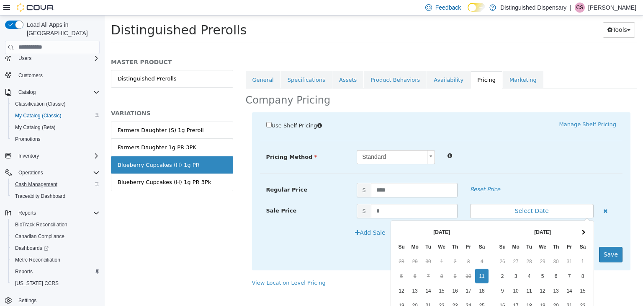
scroll to position [86, 0]
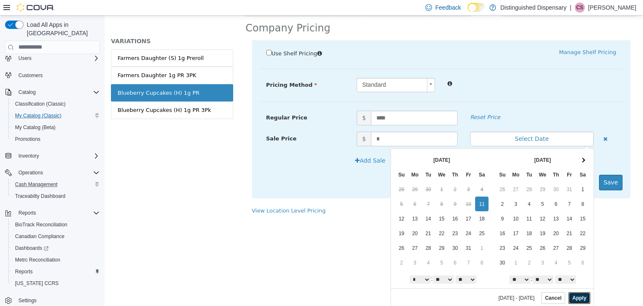
click at [580, 294] on button "Apply" at bounding box center [579, 297] width 21 height 12
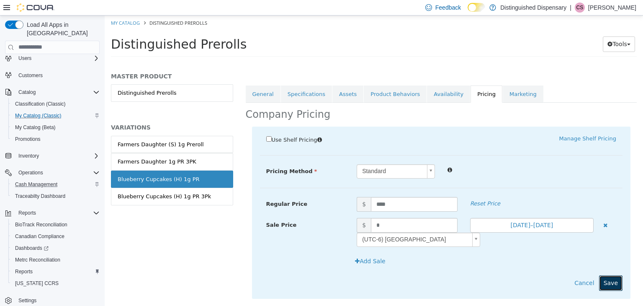
click at [603, 280] on button "Save" at bounding box center [610, 282] width 23 height 15
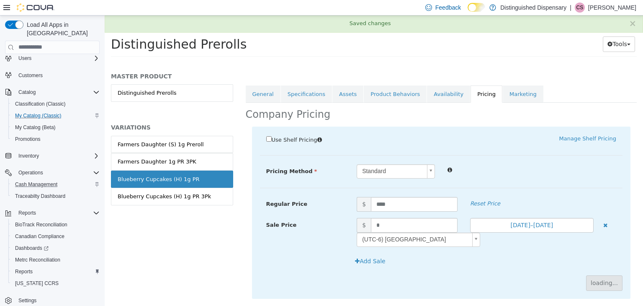
scroll to position [50, 0]
